Goal: Task Accomplishment & Management: Manage account settings

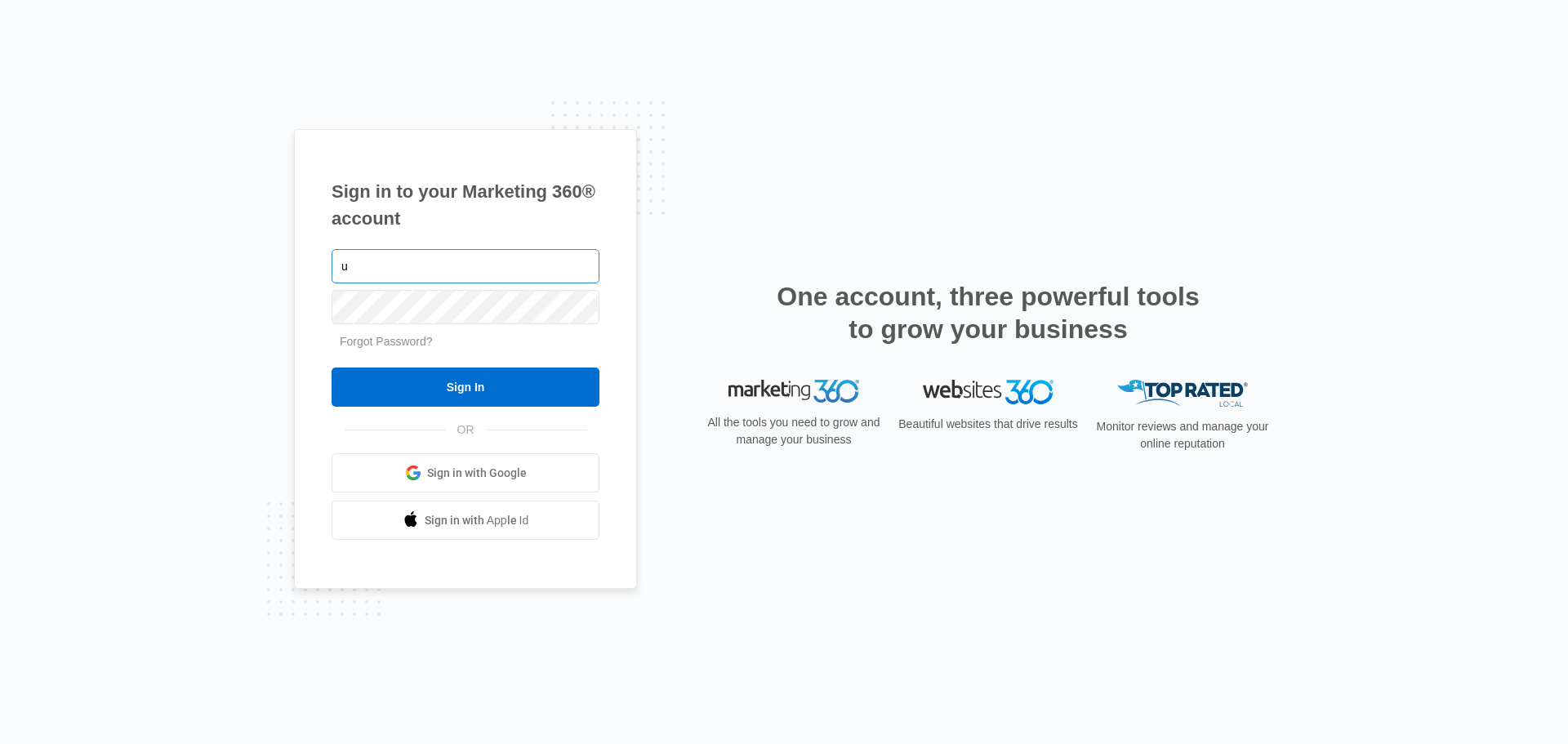
type input "[EMAIL_ADDRESS][DOMAIN_NAME]"
click at [332, 367] on input "Sign In" at bounding box center [466, 386] width 268 height 39
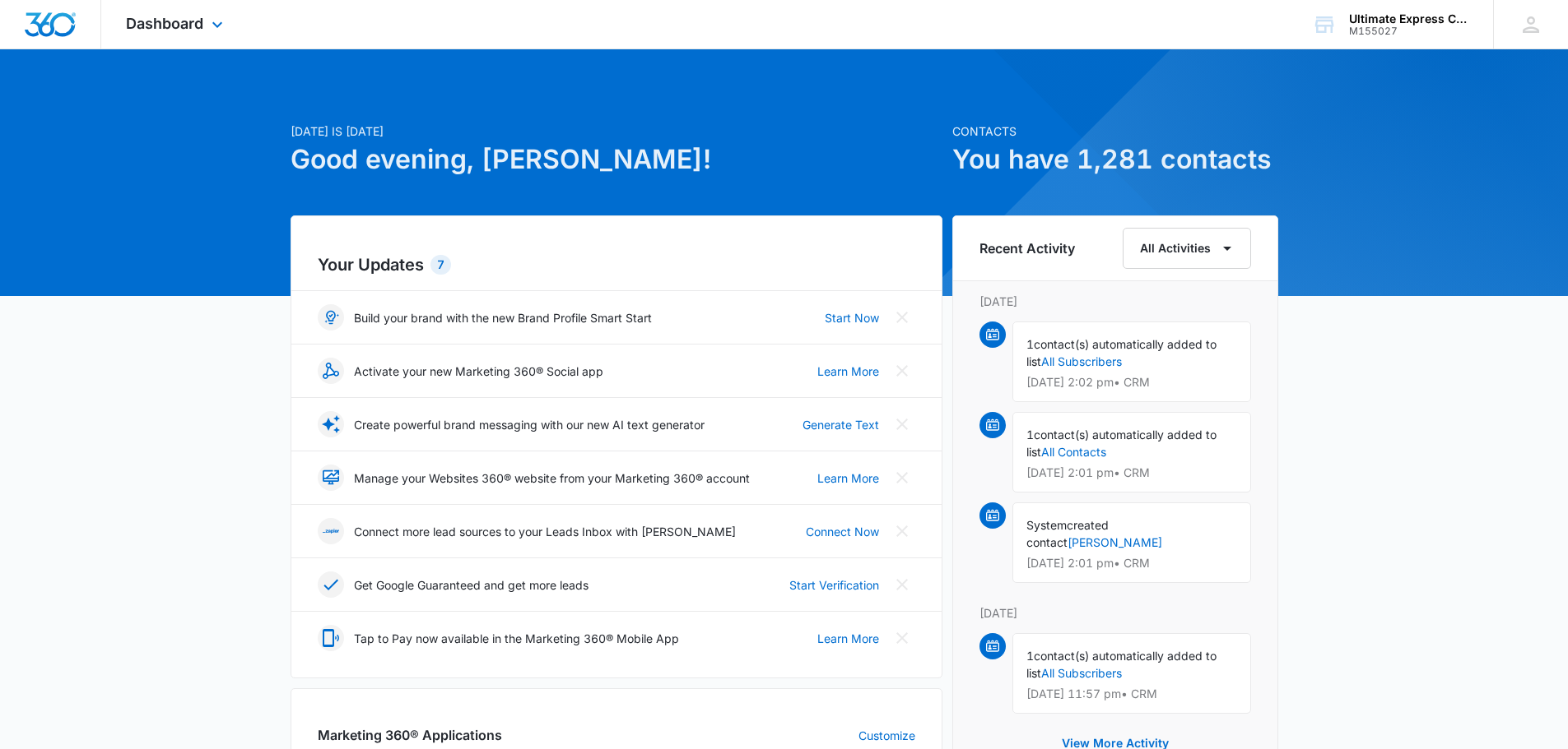
click at [152, 35] on div "Dashboard Apps Reputation Websites Forms CRM Email Social Payments POS Content …" at bounding box center [176, 24] width 150 height 48
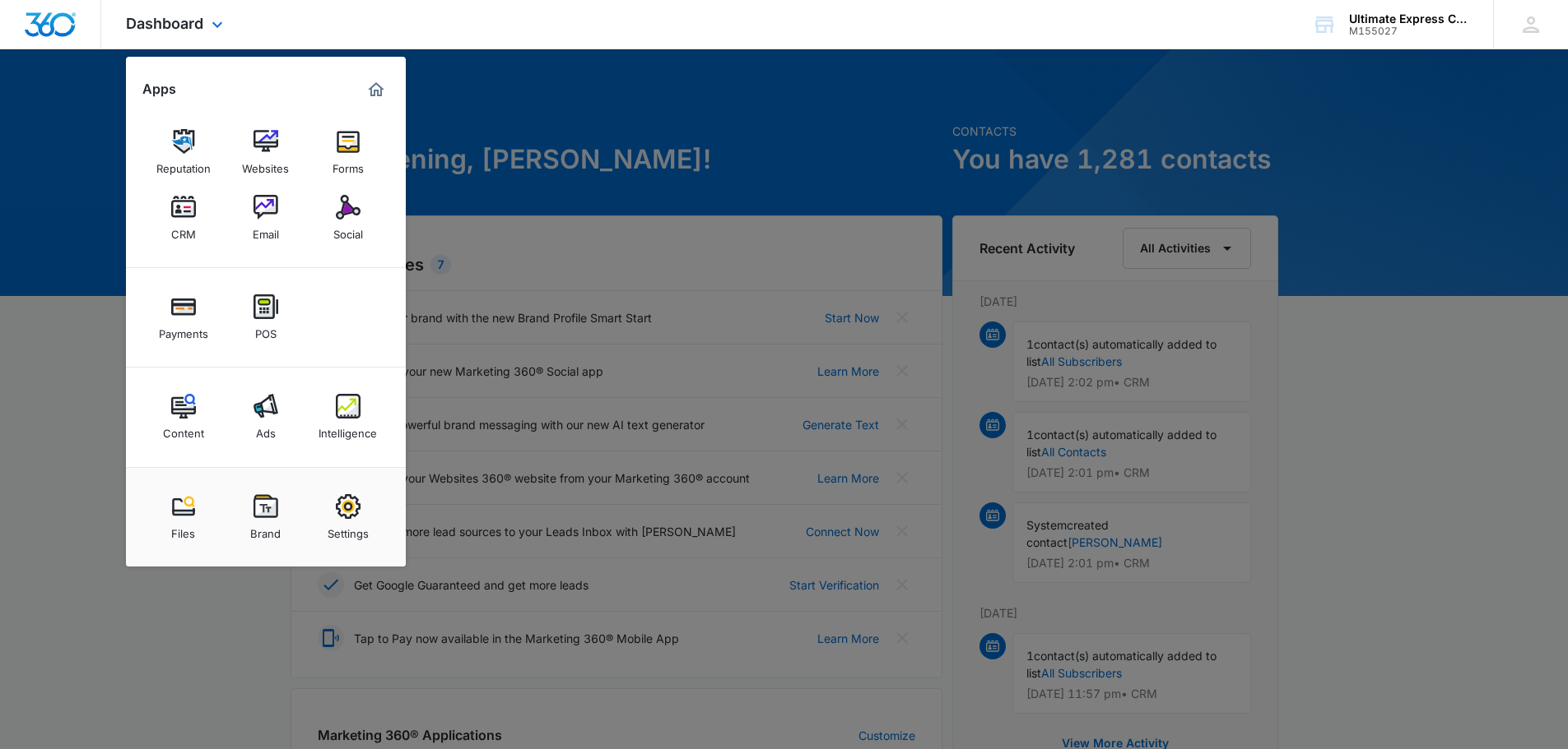
click at [148, 227] on div "Reputation Websites Forms CRM Email Social" at bounding box center [265, 185] width 280 height 165
click at [211, 224] on link "CRM" at bounding box center [183, 218] width 63 height 63
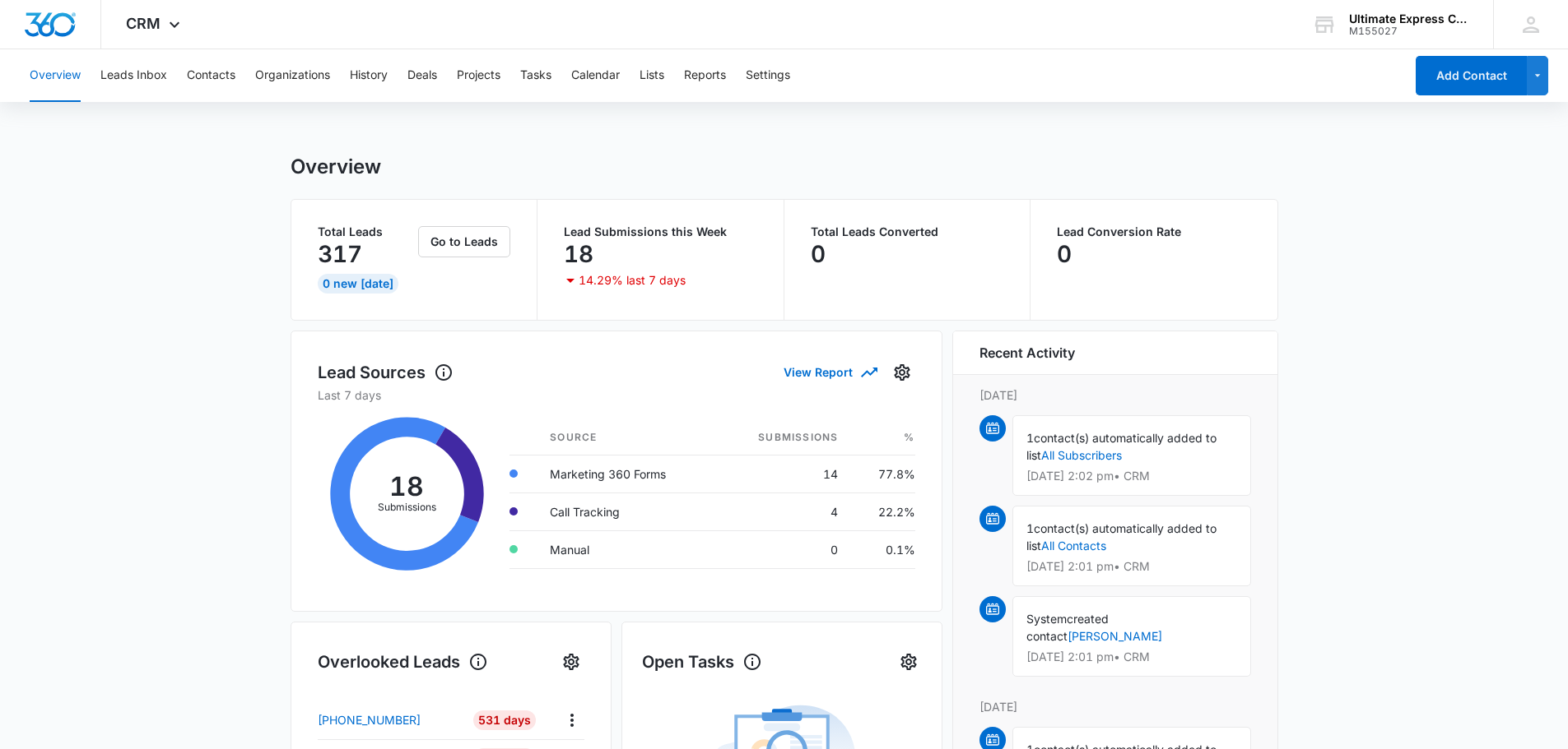
click at [139, 91] on button "Leads Inbox" at bounding box center [133, 76] width 67 height 53
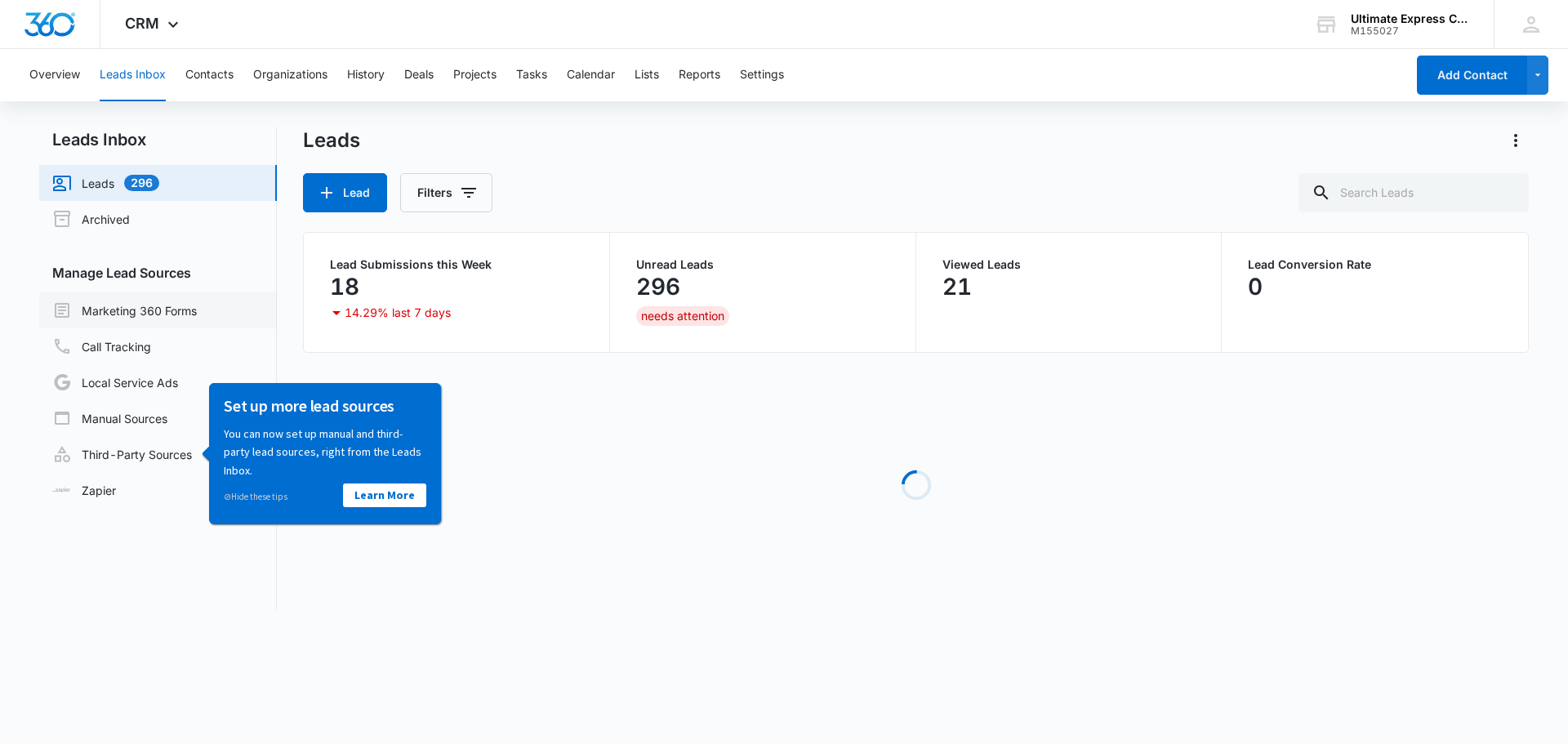
click at [124, 318] on link "Marketing 360 Forms" at bounding box center [125, 310] width 145 height 20
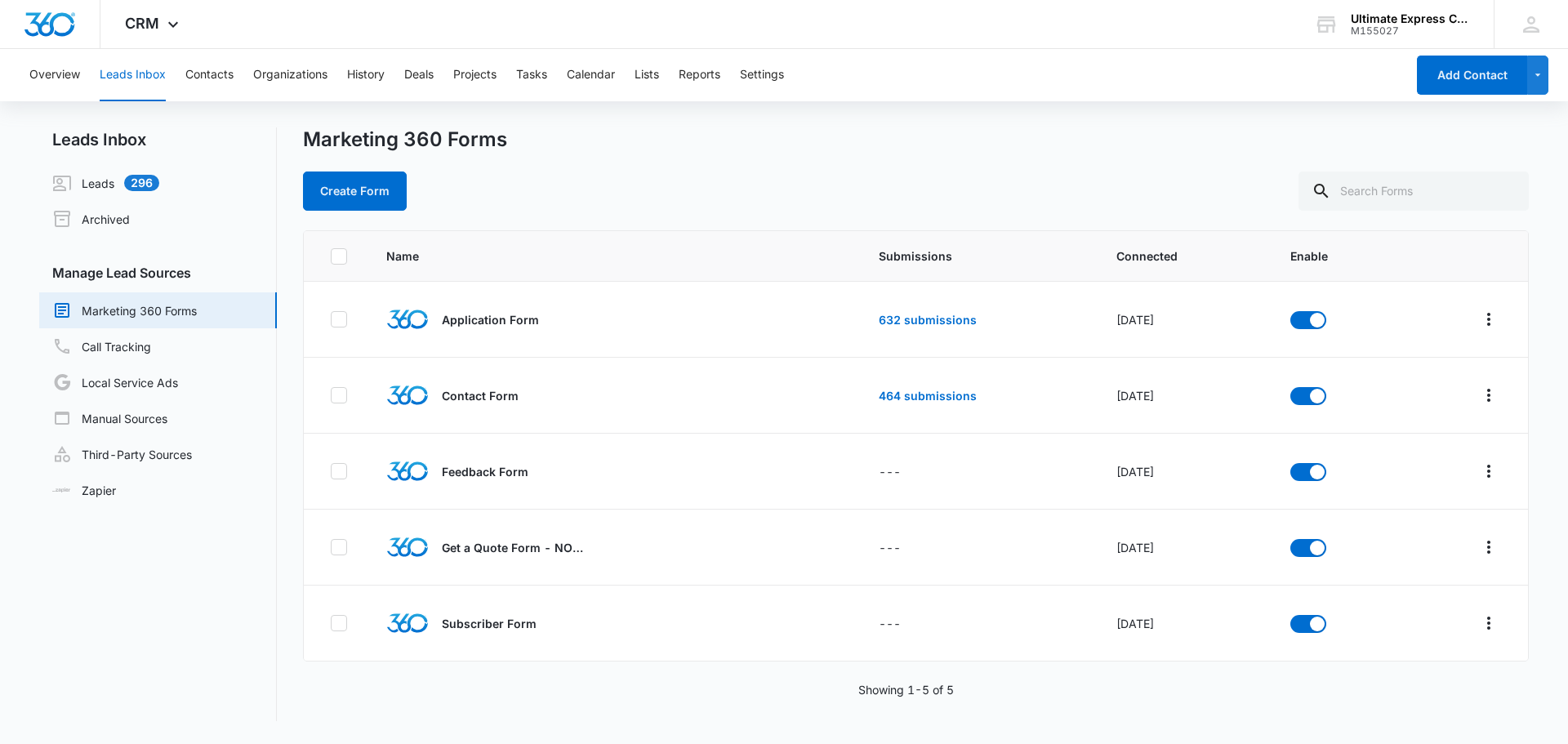
click at [905, 148] on div "Marketing 360 Forms" at bounding box center [916, 139] width 1226 height 24
click at [928, 317] on link "632 submissions" at bounding box center [927, 320] width 98 height 14
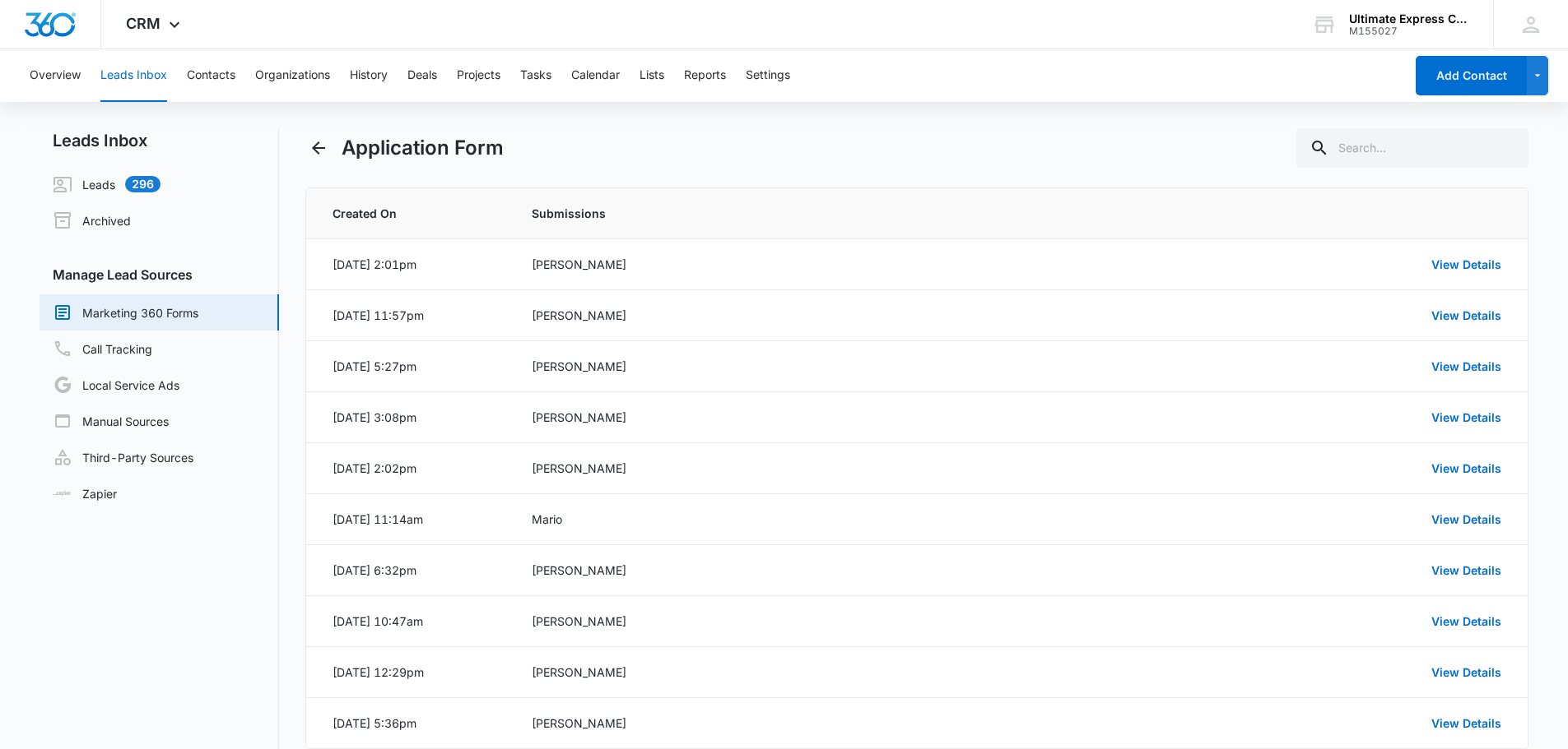
click at [922, 155] on div "Application Form" at bounding box center [917, 148] width 1223 height 39
click at [925, 153] on div "Application Form" at bounding box center [917, 148] width 1223 height 39
click at [916, 71] on div "Overview Leads Inbox Contacts Organizations History Deals Projects Tasks Calend…" at bounding box center [712, 76] width 1384 height 53
click at [1096, 156] on div "Application Form" at bounding box center [917, 148] width 1223 height 39
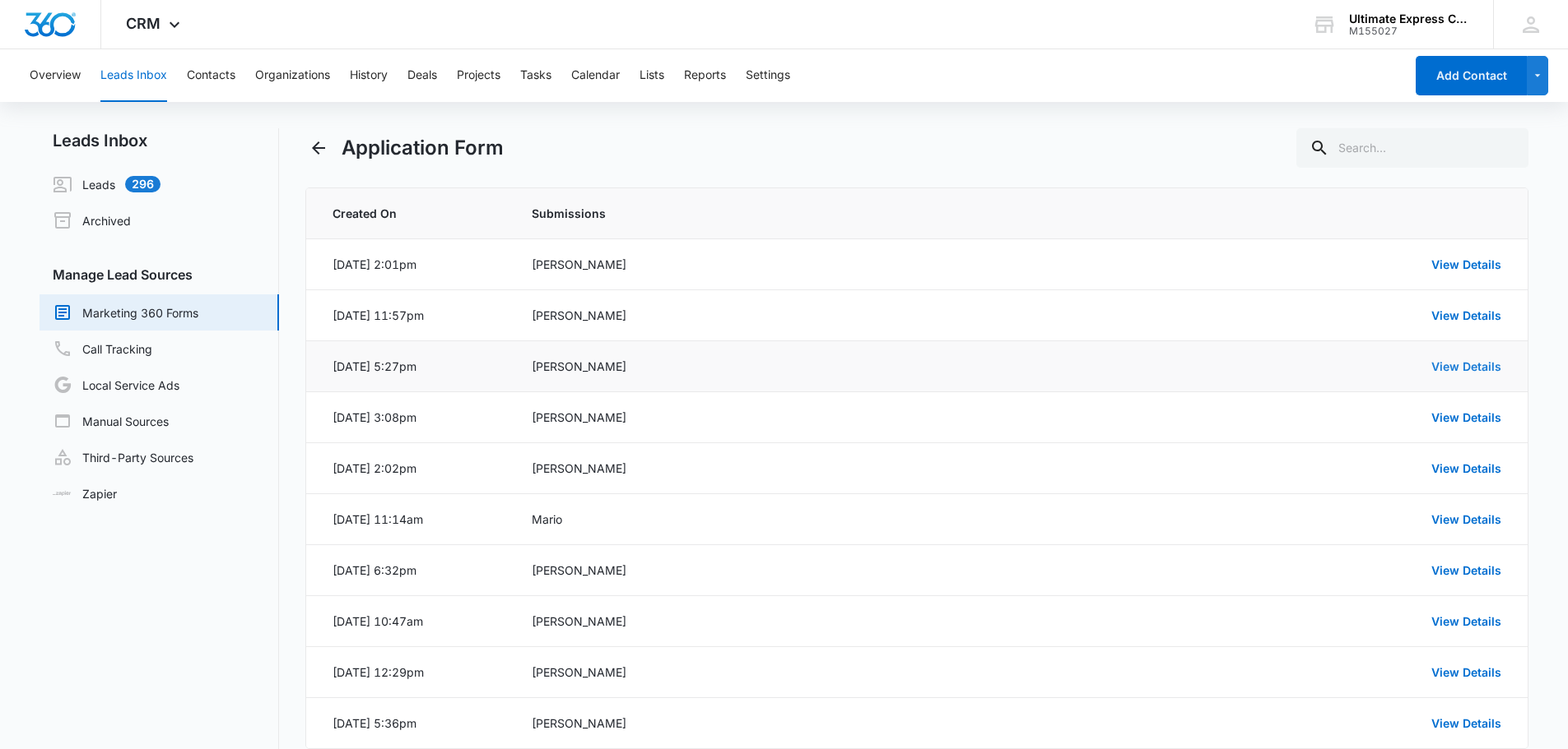
click at [1460, 365] on link "View Details" at bounding box center [1466, 366] width 70 height 14
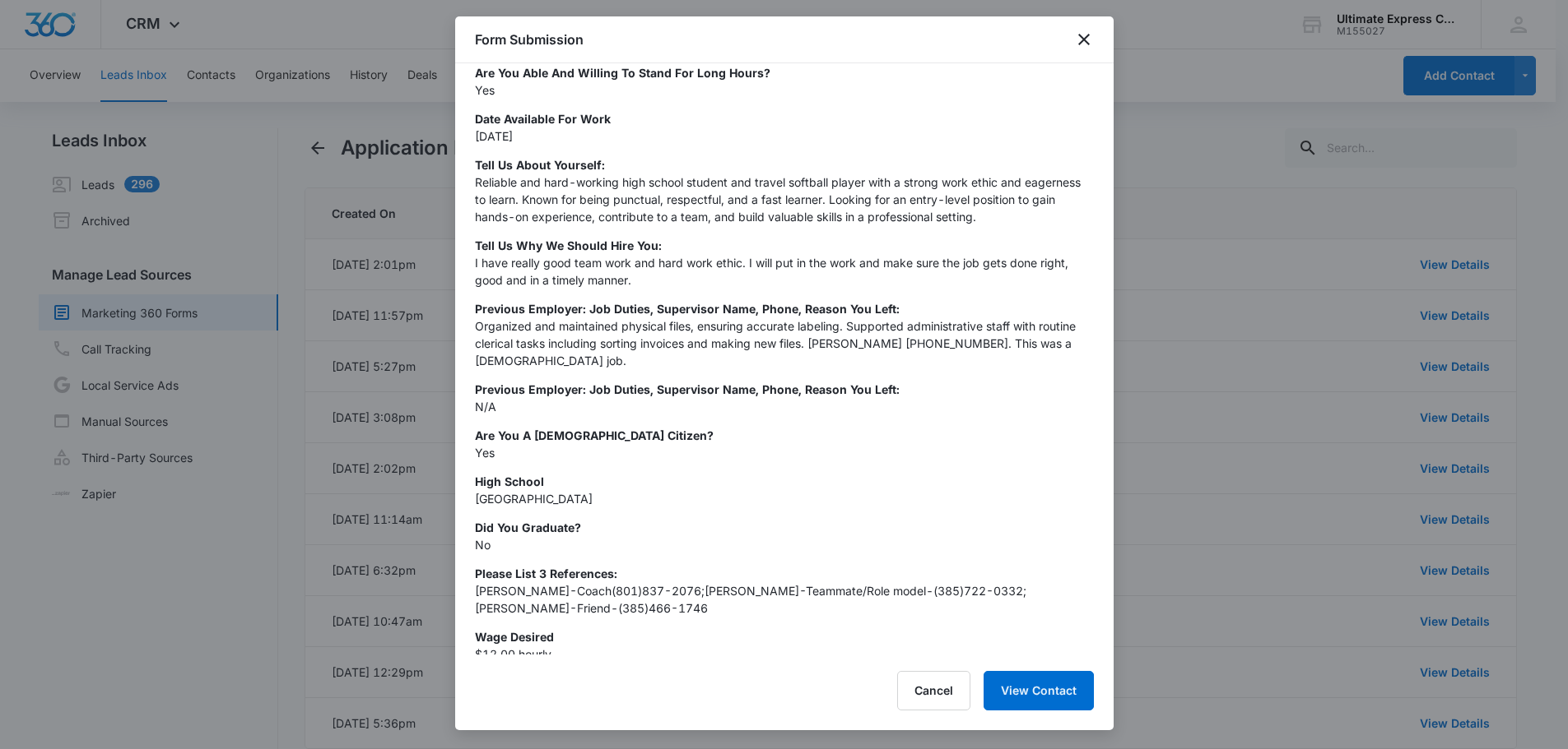
scroll to position [614, 0]
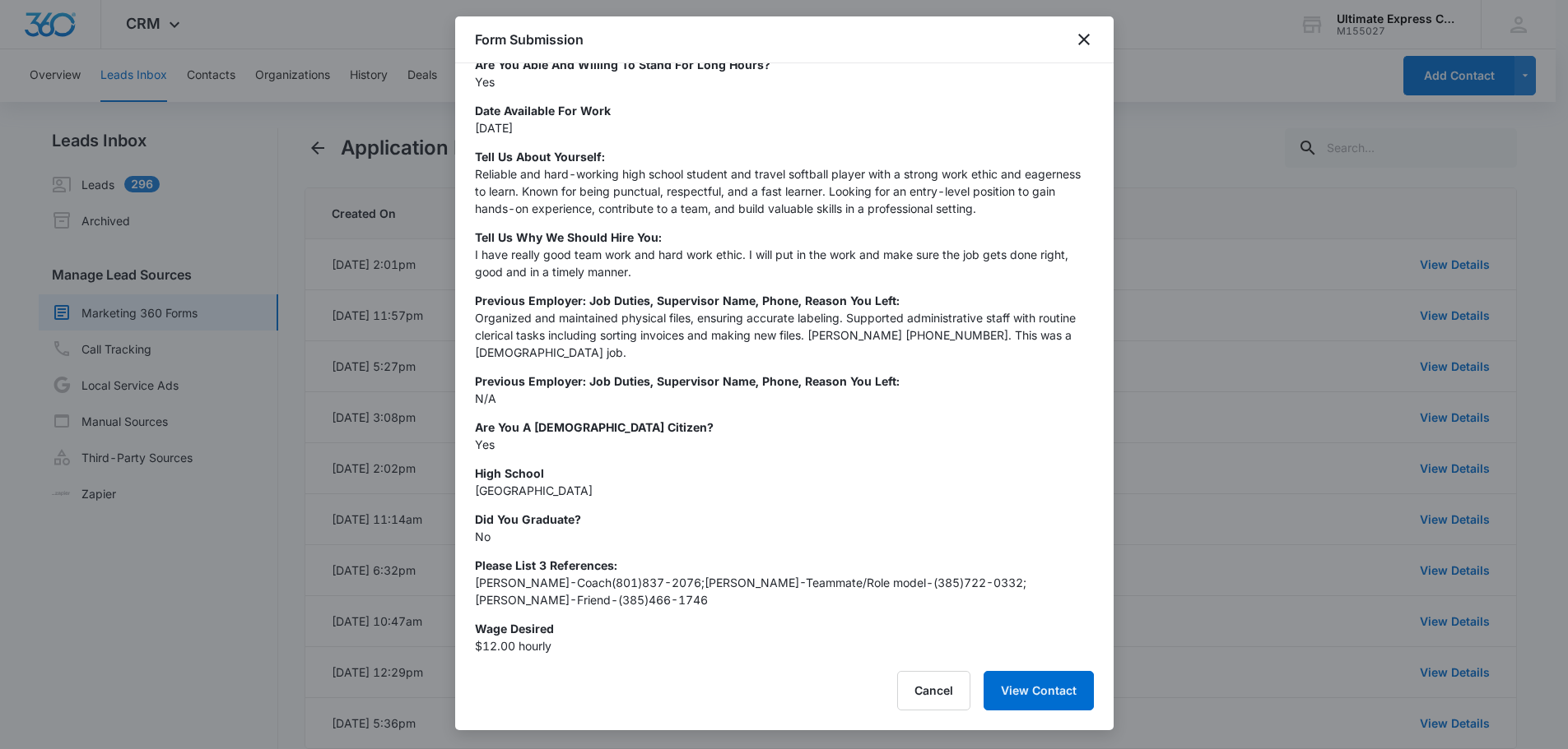
click at [1314, 302] on div at bounding box center [784, 374] width 1568 height 749
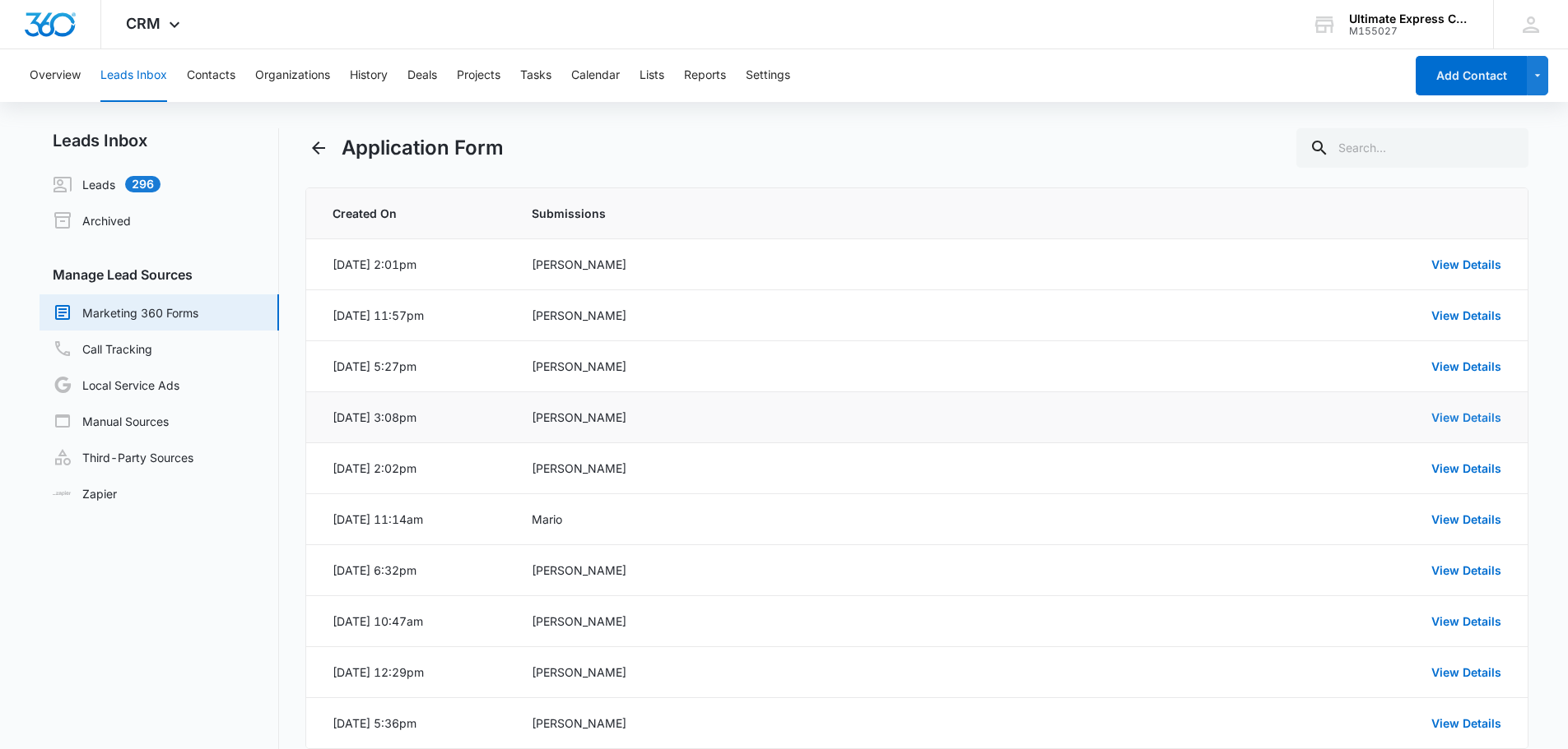
click at [1452, 415] on link "View Details" at bounding box center [1466, 416] width 70 height 14
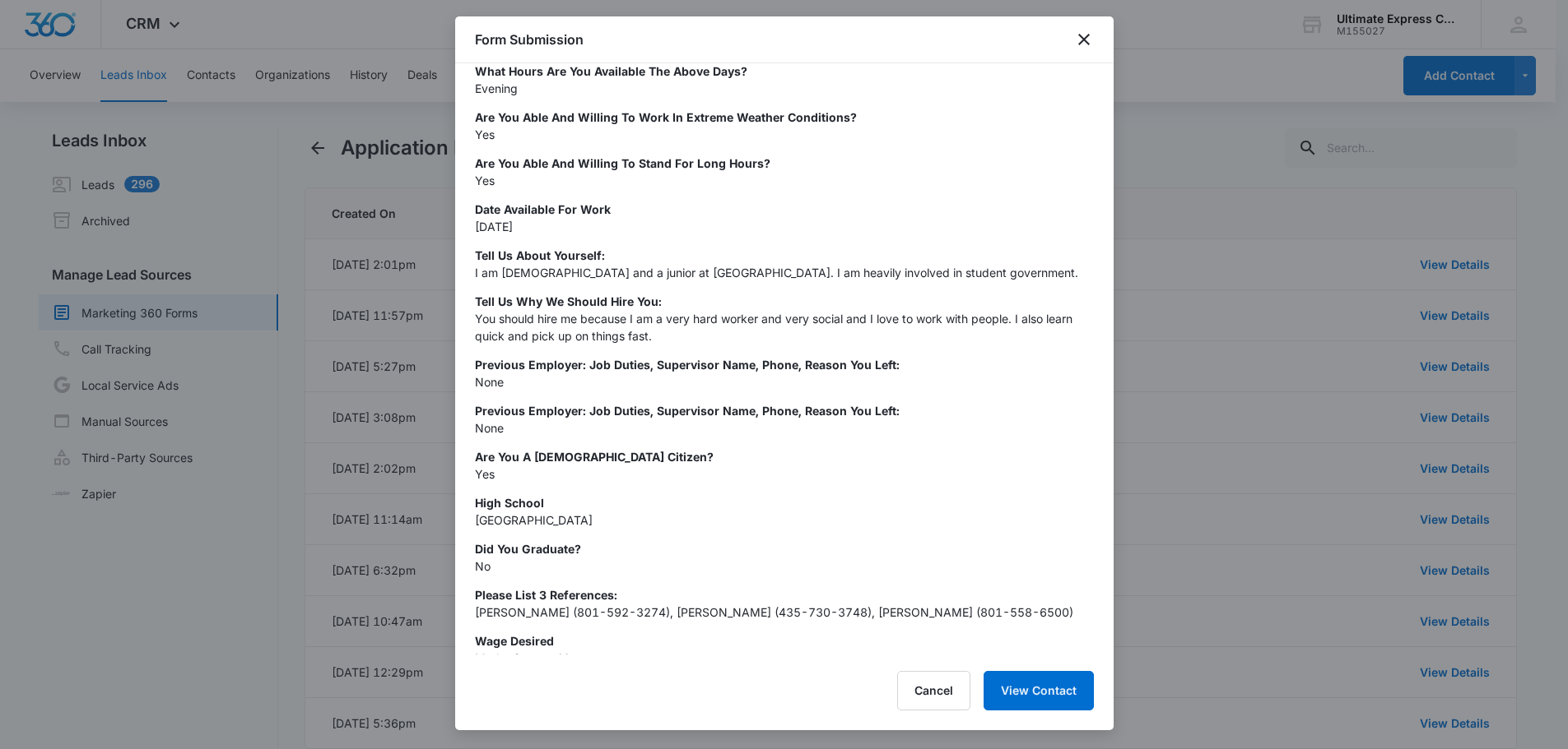
scroll to position [528, 0]
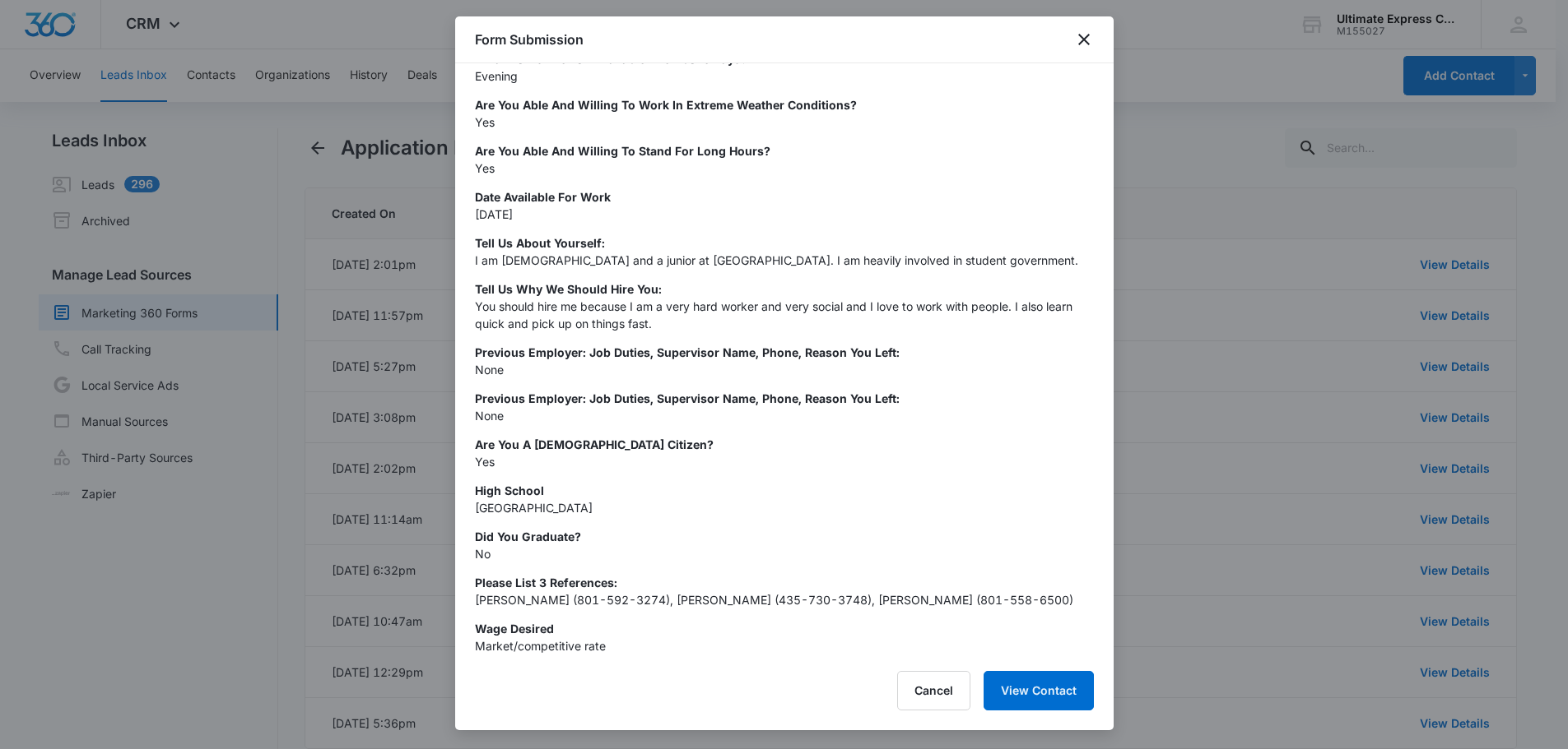
click at [1267, 394] on div at bounding box center [784, 374] width 1568 height 749
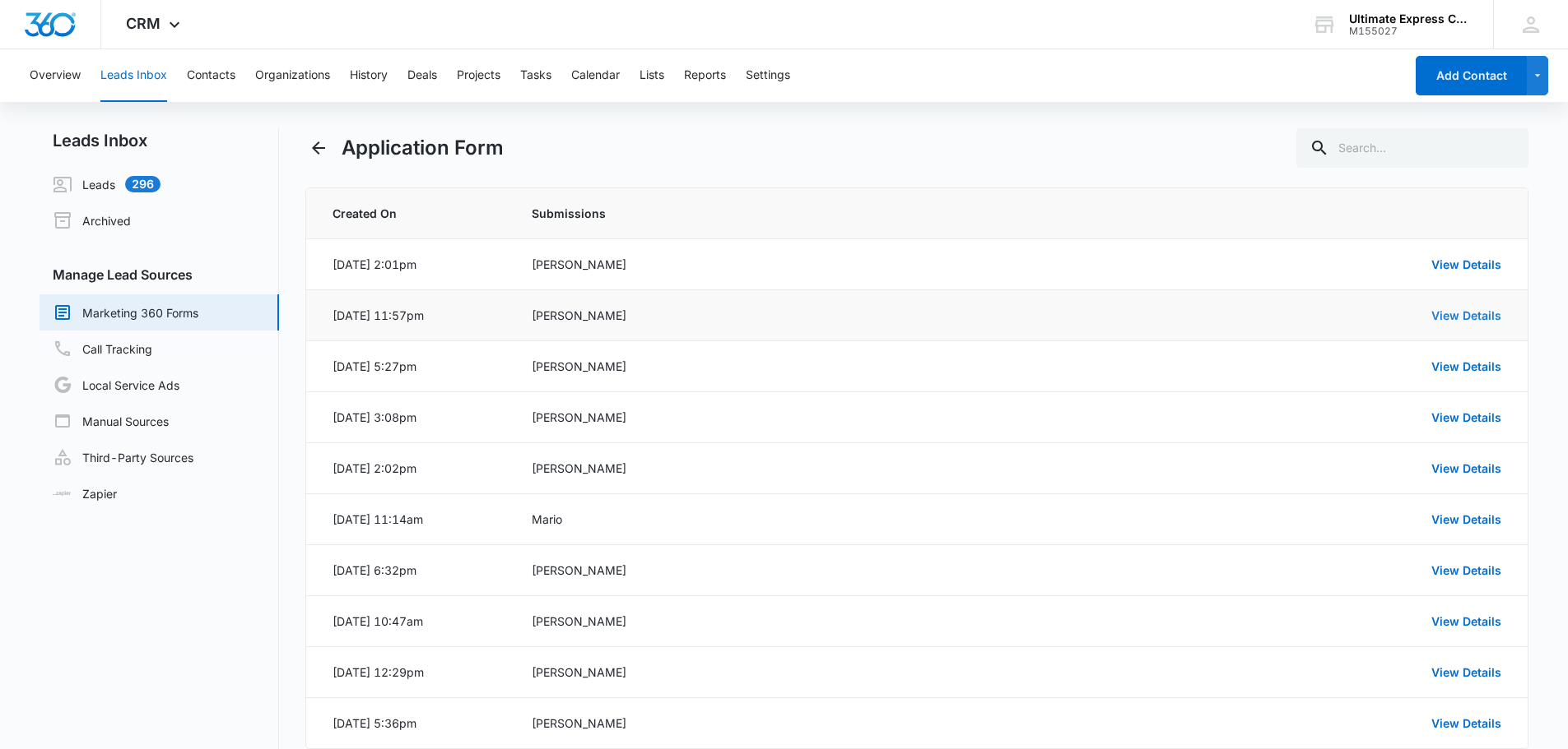
click at [1459, 311] on link "View Details" at bounding box center [1466, 315] width 70 height 14
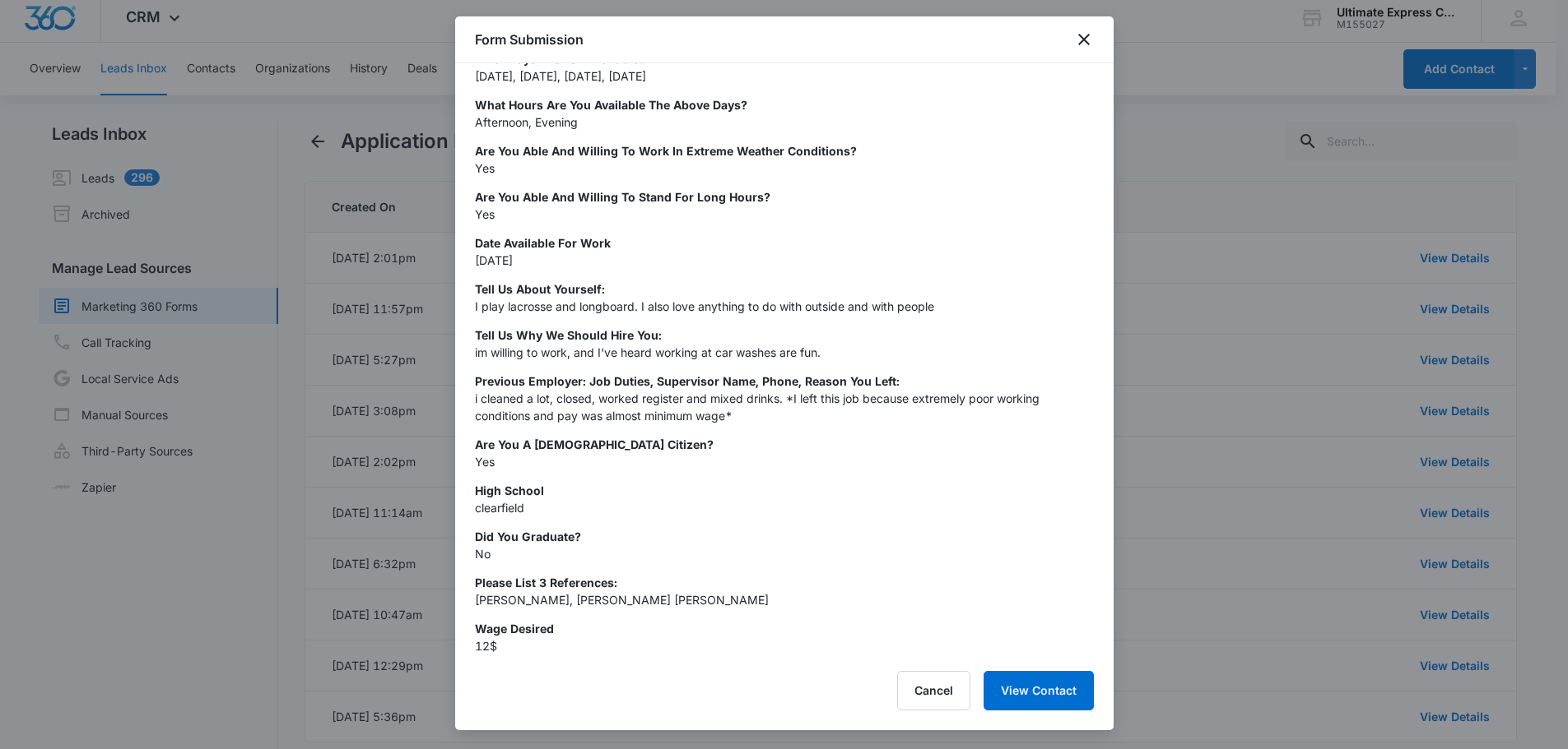
scroll to position [0, 0]
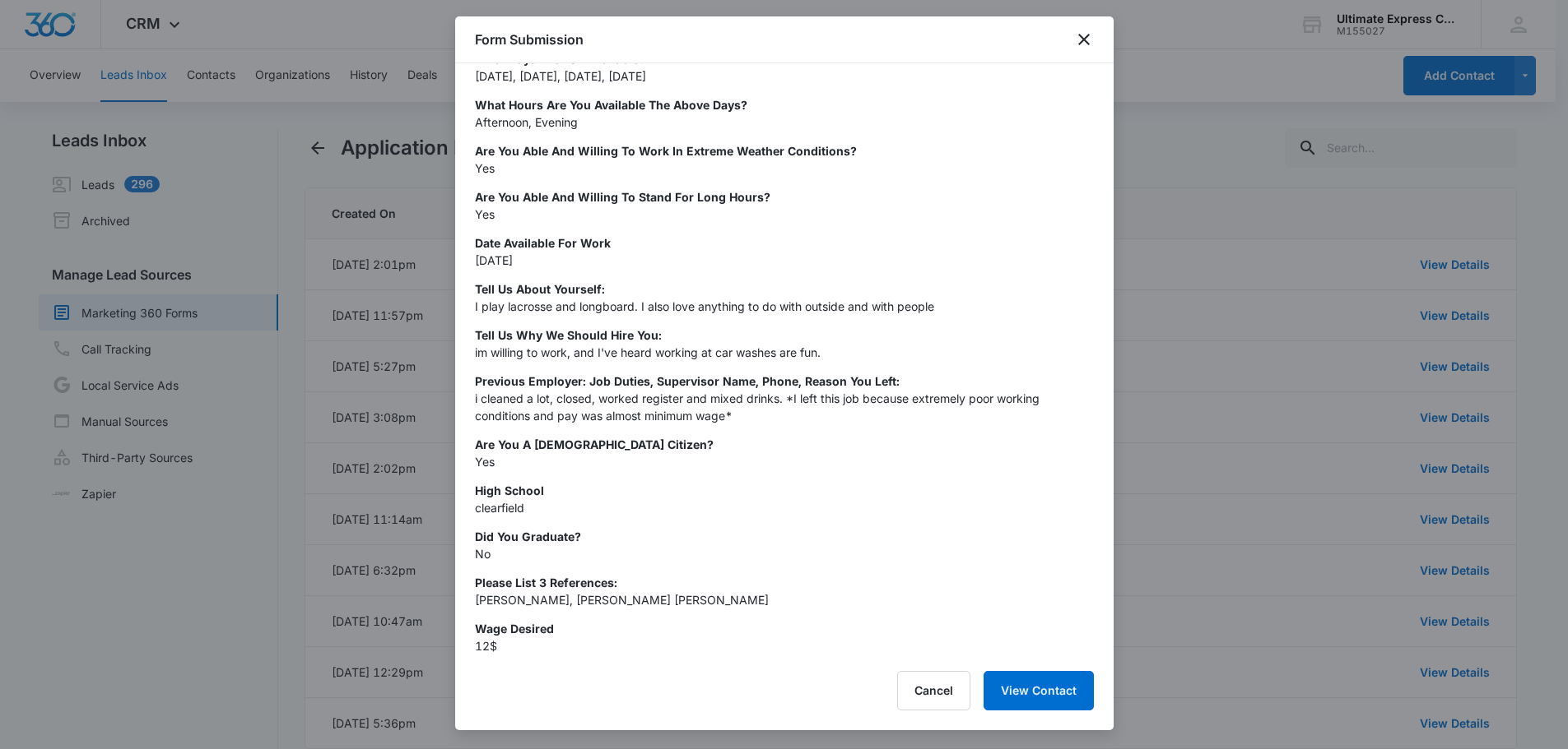
click at [360, 445] on div at bounding box center [784, 374] width 1568 height 749
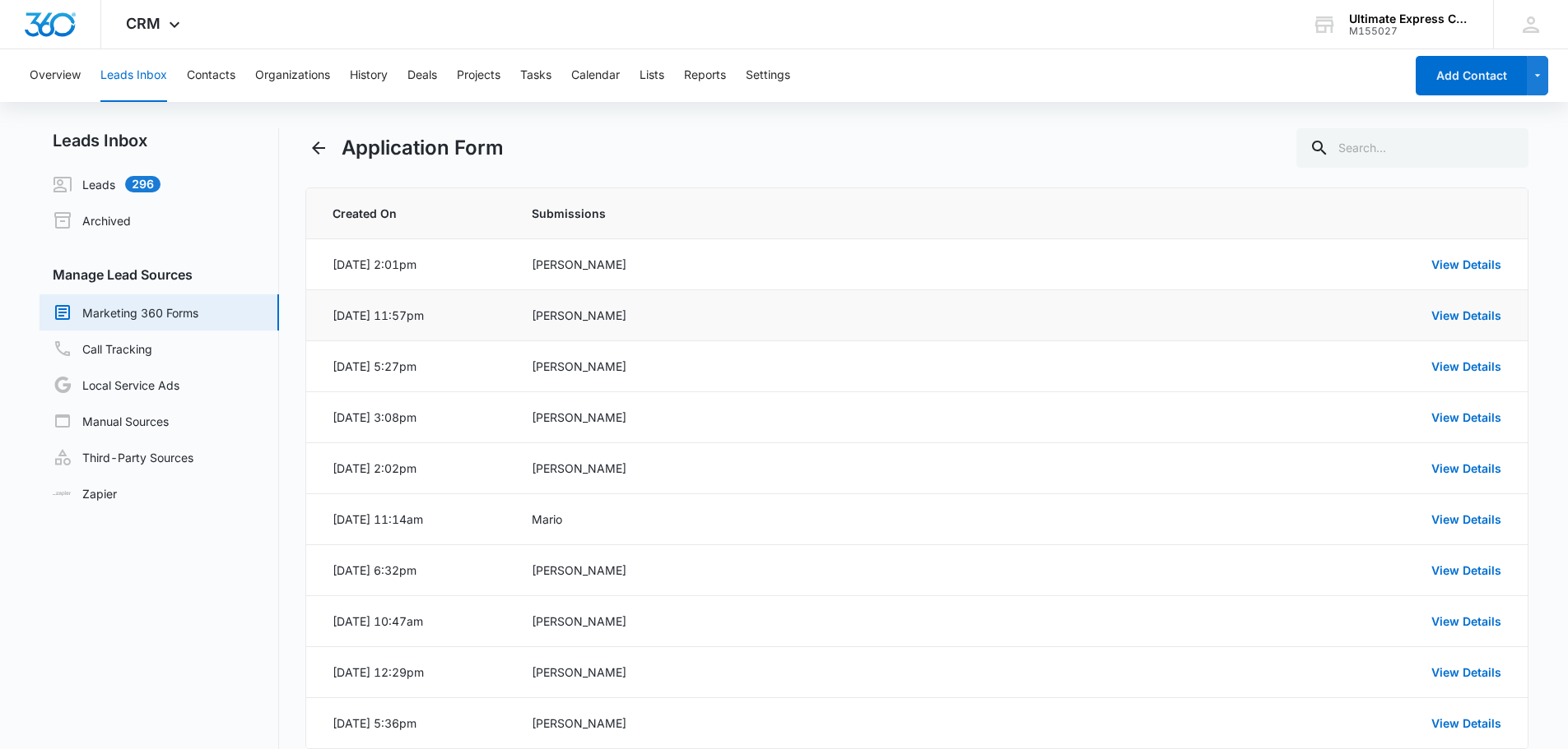
click at [1503, 313] on td "View Details" at bounding box center [1292, 316] width 471 height 51
click at [1495, 313] on link "View Details" at bounding box center [1466, 315] width 70 height 14
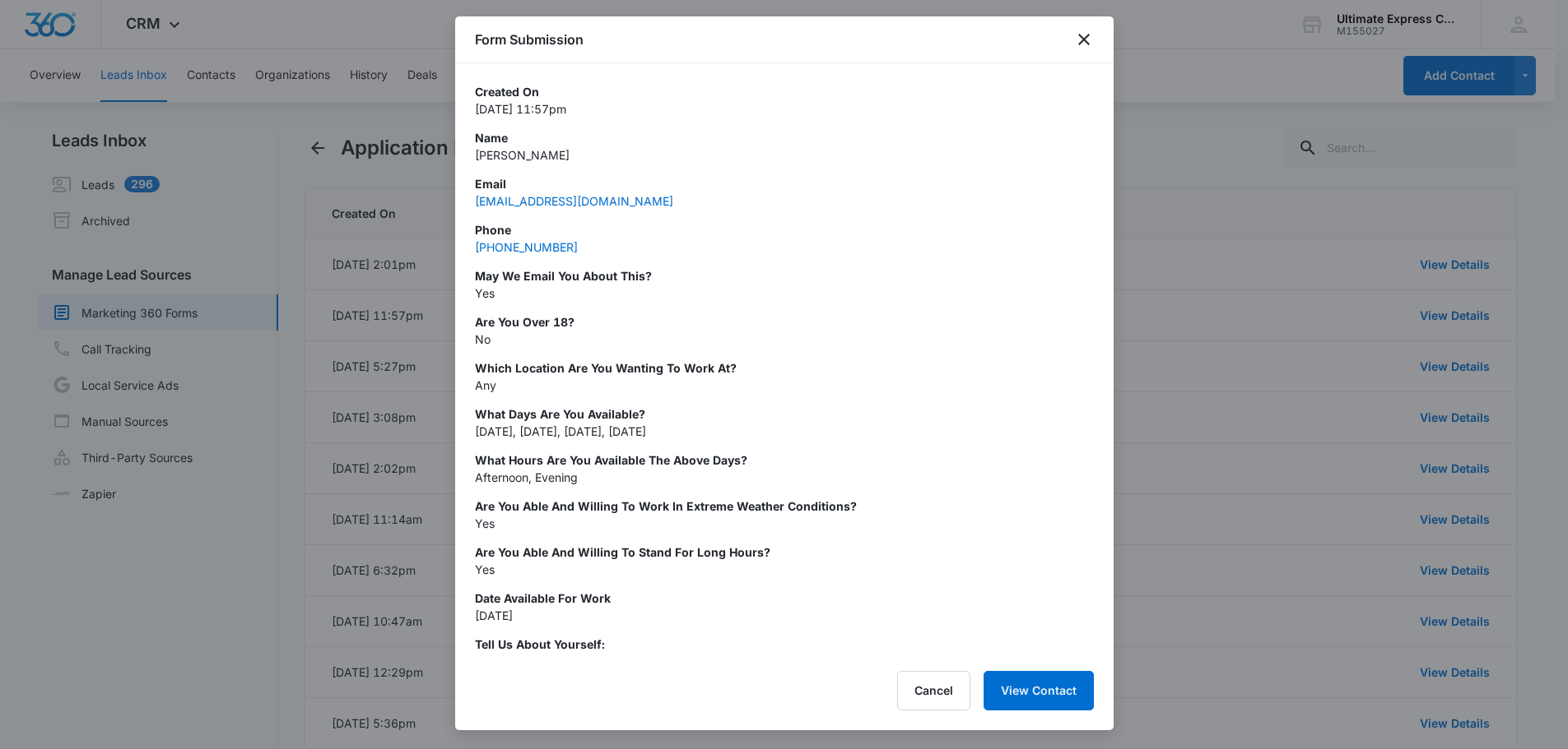
click at [1150, 157] on div at bounding box center [784, 374] width 1568 height 749
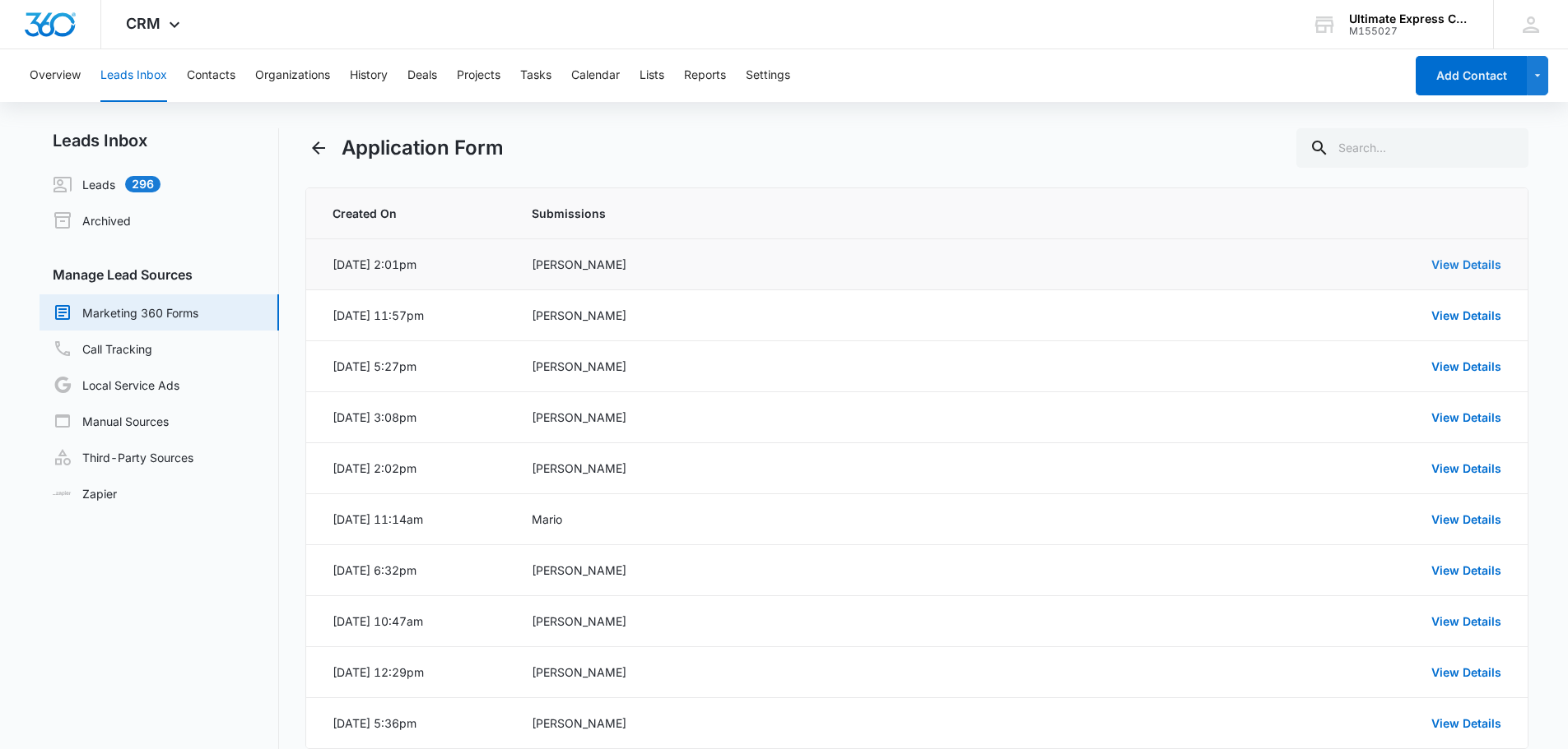
click at [1484, 262] on link "View Details" at bounding box center [1466, 264] width 70 height 14
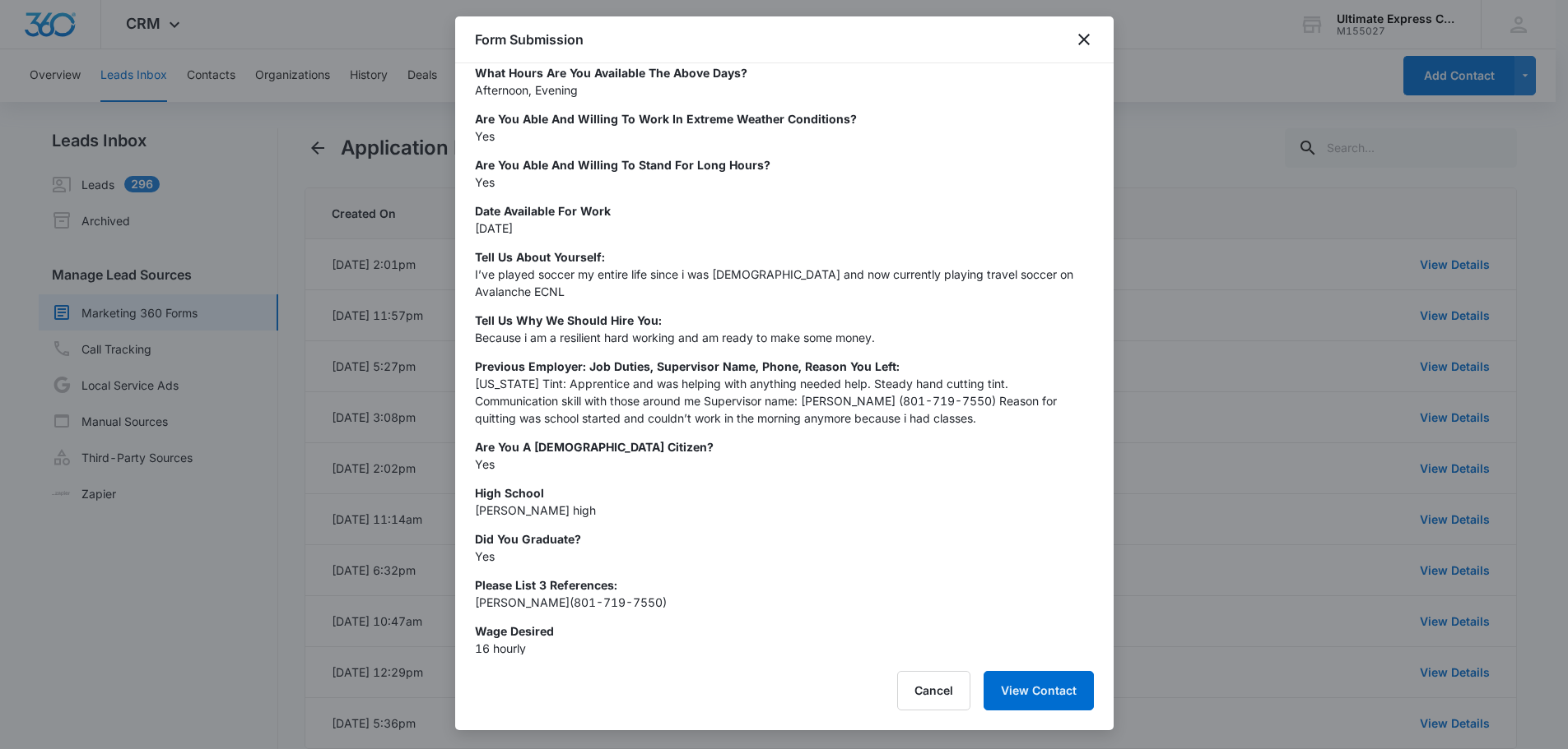
scroll to position [390, 0]
click at [1210, 303] on div at bounding box center [784, 374] width 1568 height 749
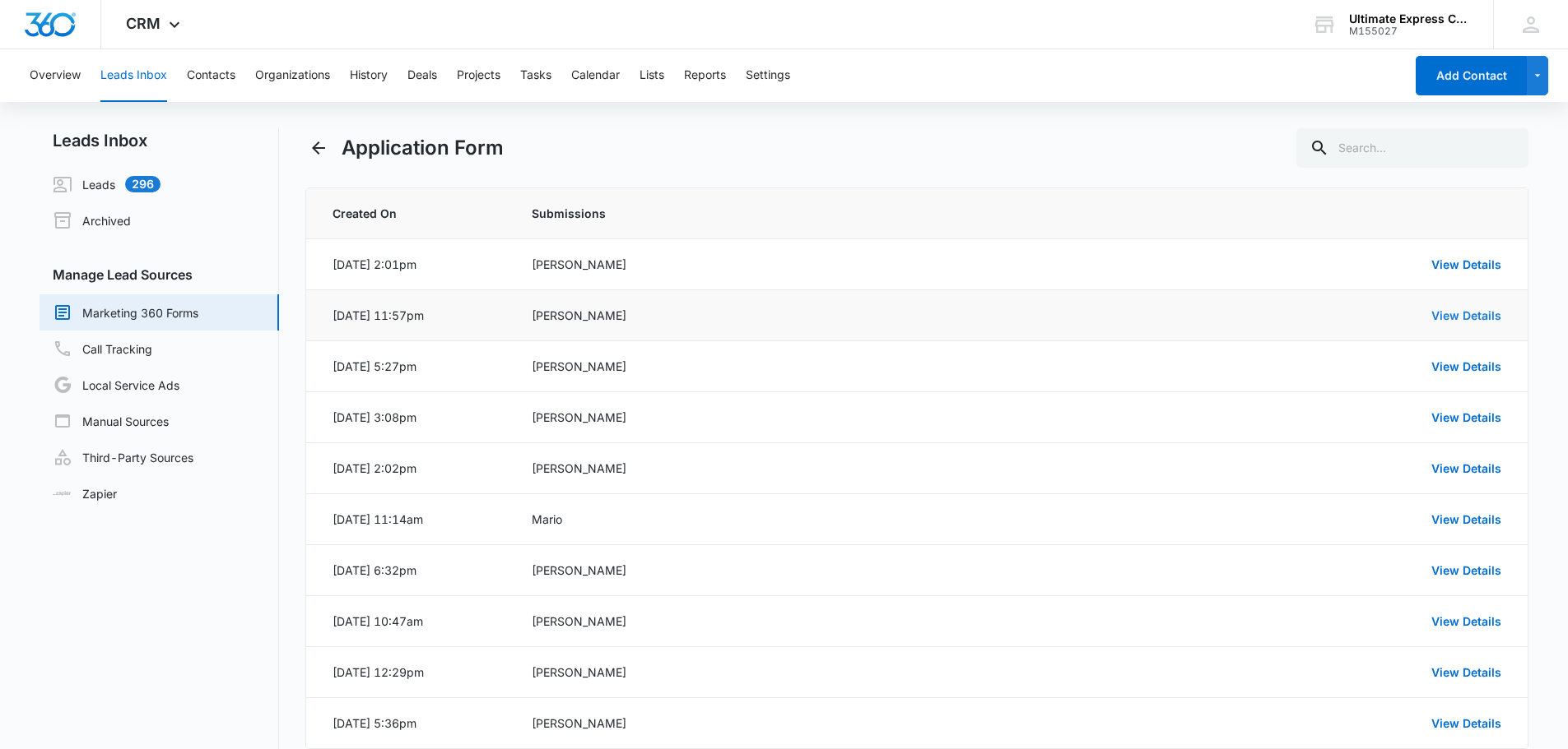
click at [1456, 311] on link "View Details" at bounding box center [1466, 315] width 70 height 14
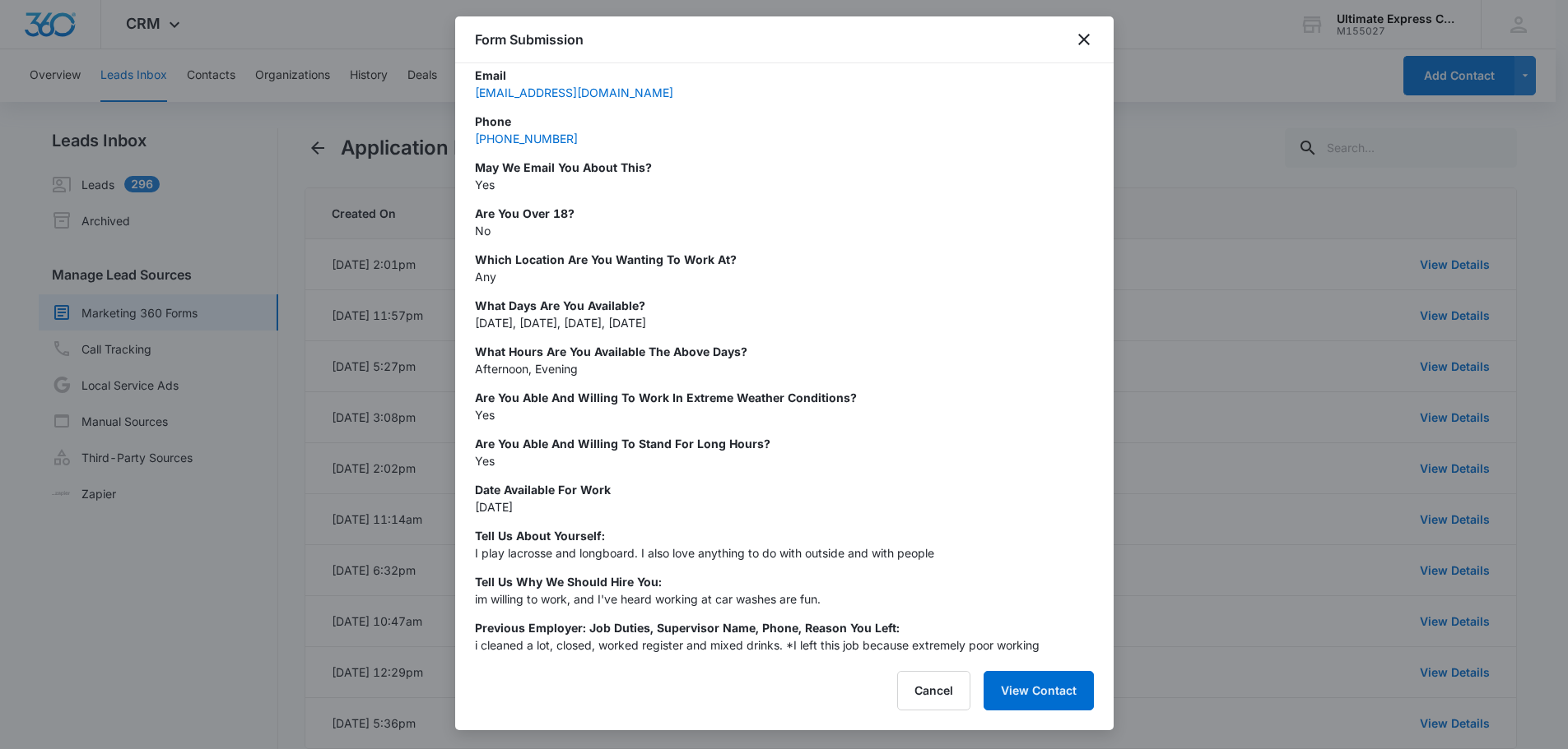
scroll to position [0, 0]
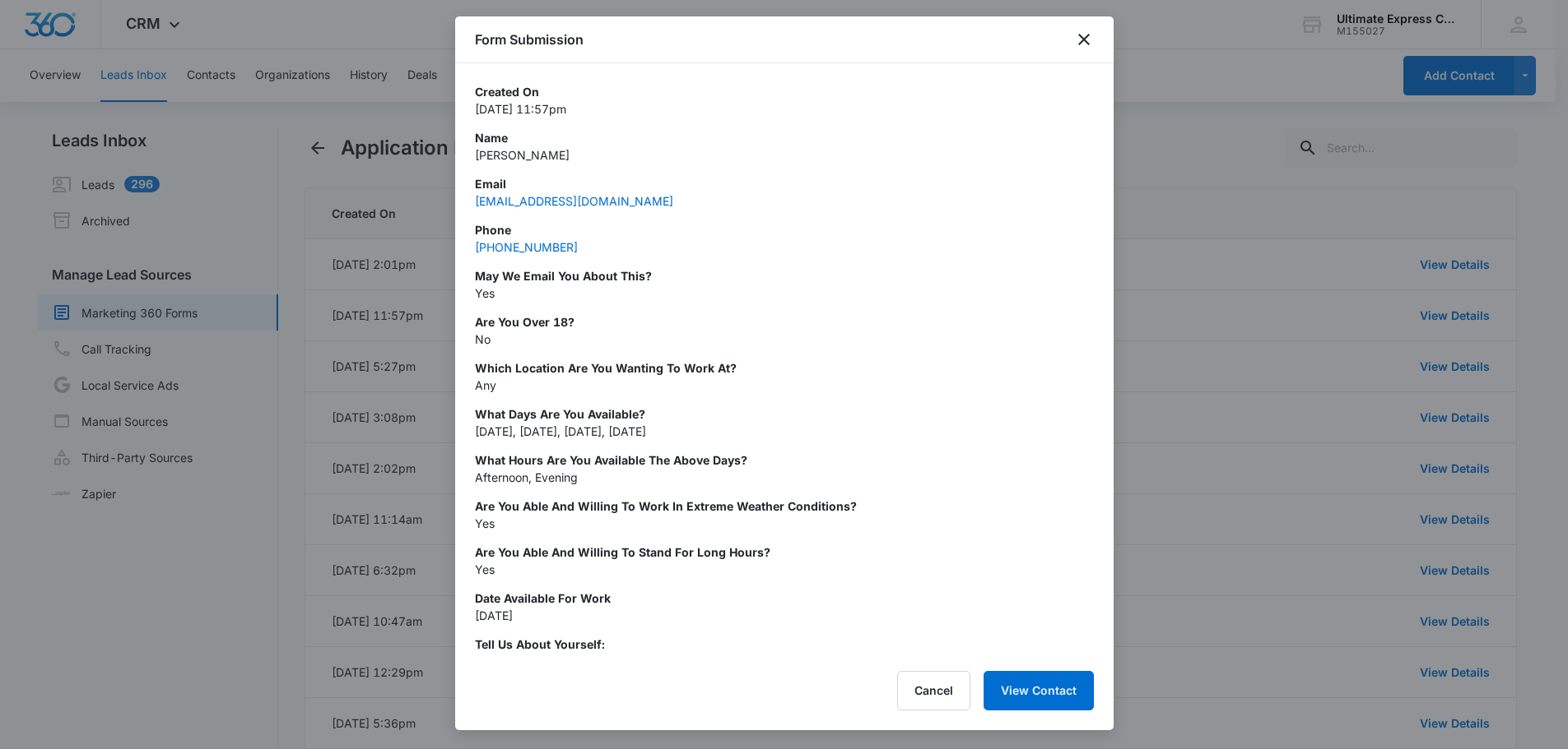
click at [1206, 180] on div at bounding box center [784, 374] width 1568 height 749
